Goal: Find specific page/section: Find specific page/section

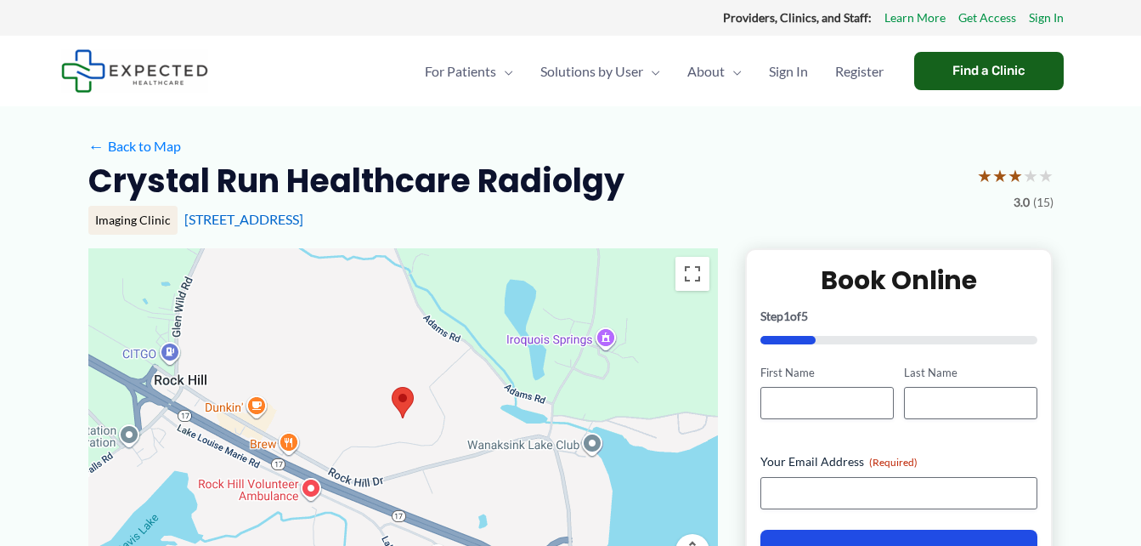
click at [989, 81] on div "Find a Clinic" at bounding box center [989, 71] width 150 height 38
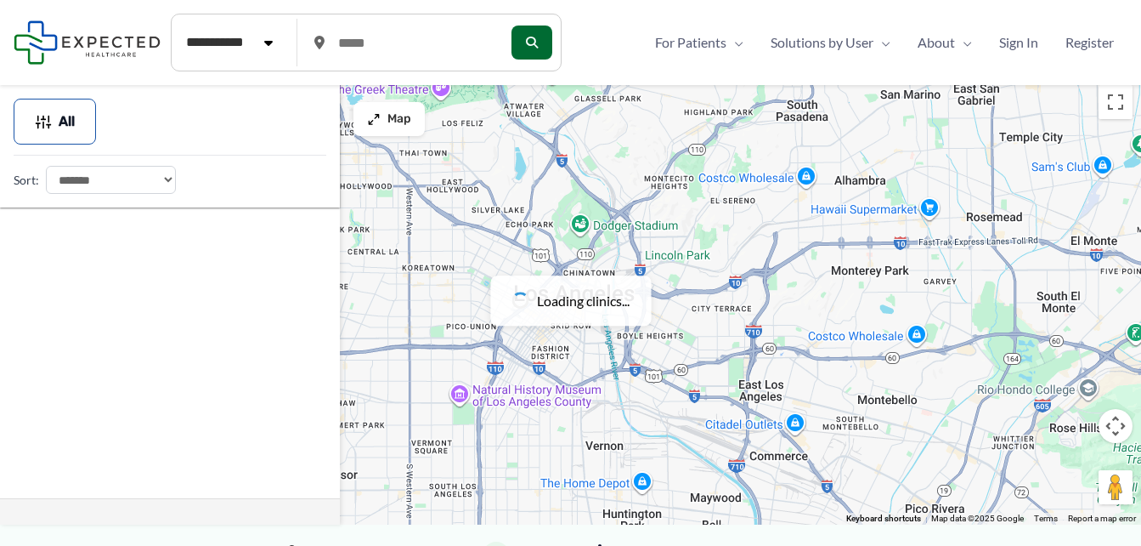
click at [167, 180] on select "**********" at bounding box center [111, 180] width 130 height 28
select select "**********"
click at [46, 166] on select "**********" at bounding box center [111, 180] width 130 height 28
